Goal: Check status: Check status

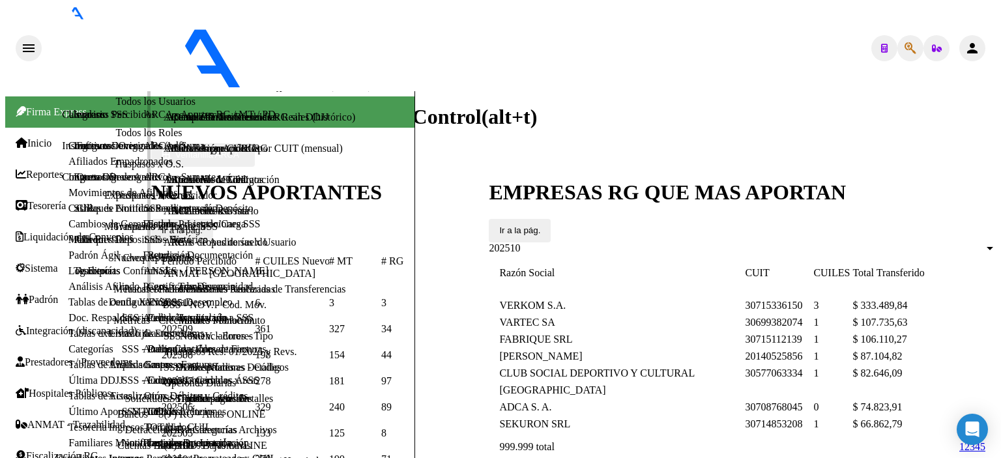
click at [44, 169] on span "Reportes" at bounding box center [40, 175] width 48 height 12
click at [44, 294] on span "Padrón" at bounding box center [37, 300] width 42 height 12
click at [68, 292] on link "Análisis Afiliado" at bounding box center [103, 286] width 71 height 11
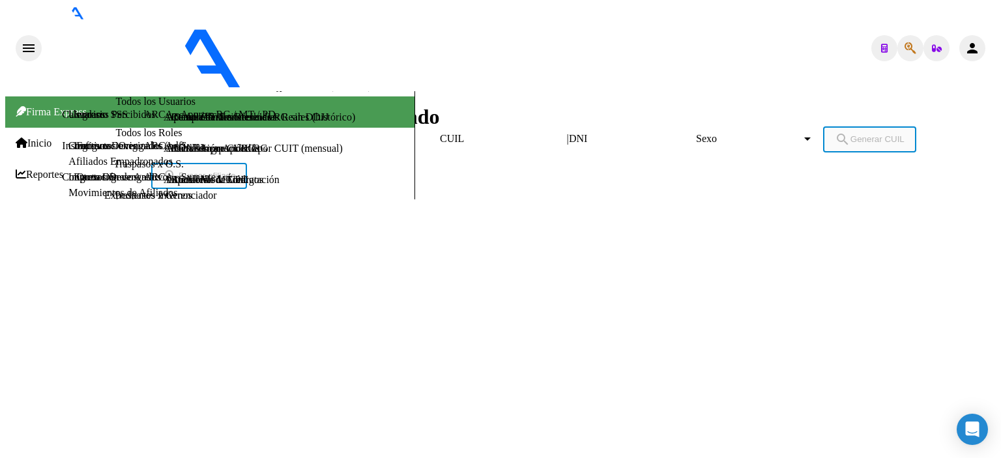
click at [569, 133] on input "DNI" at bounding box center [627, 139] width 117 height 12
type input "47281344"
click at [696, 133] on span "Sexo" at bounding box center [749, 139] width 106 height 12
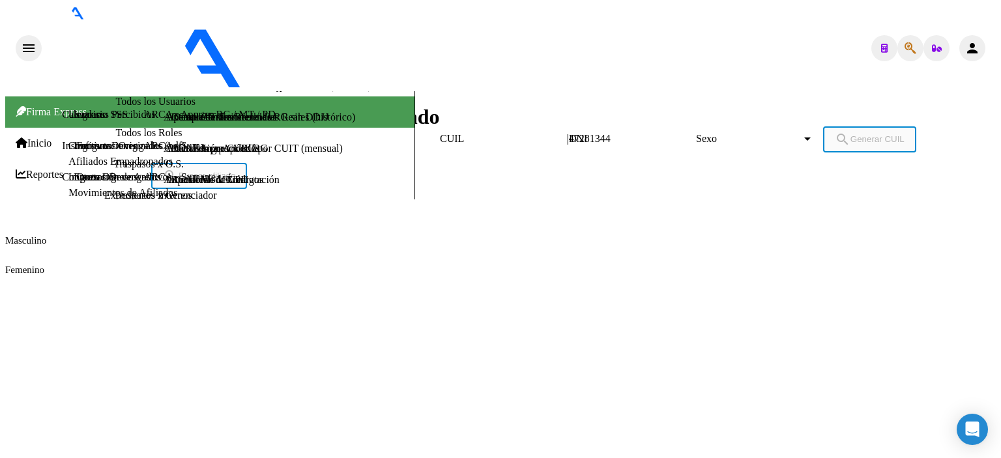
click at [539, 255] on span "Femenino" at bounding box center [500, 269] width 991 height 29
click at [835, 134] on span "search Generar CUIL" at bounding box center [870, 139] width 70 height 10
type input "27-47281344-2"
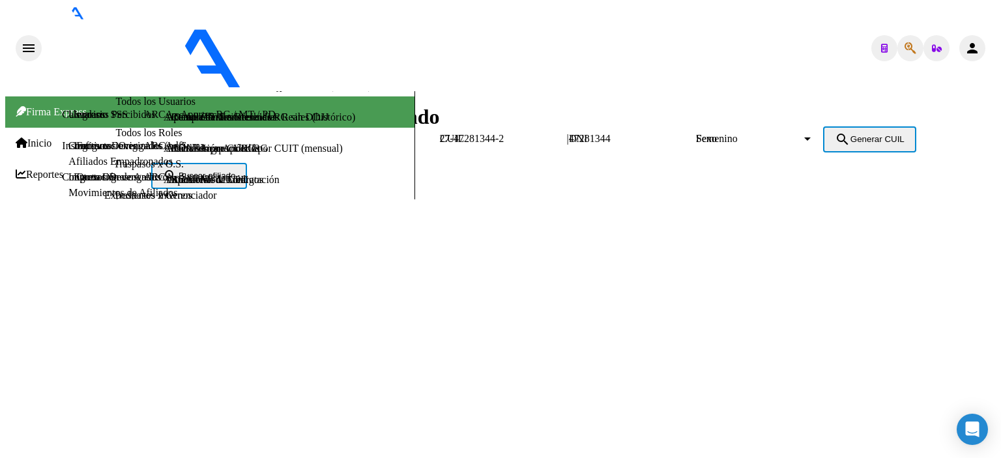
click at [235, 171] on span "search Buscar afiliado" at bounding box center [199, 176] width 72 height 10
